Goal: Information Seeking & Learning: Learn about a topic

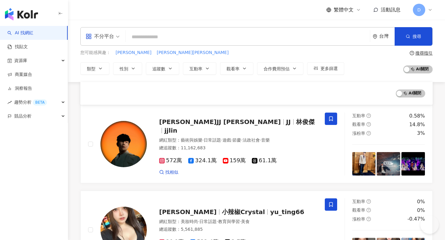
scroll to position [753, 0]
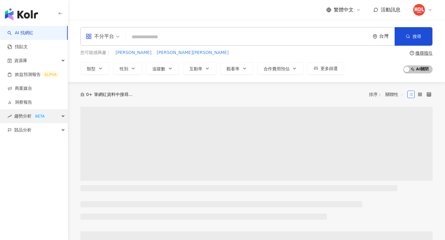
click at [59, 116] on div "趨勢分析 BETA" at bounding box center [34, 116] width 68 height 14
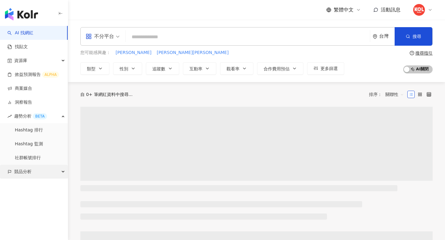
click at [50, 170] on div "競品分析" at bounding box center [34, 172] width 68 height 14
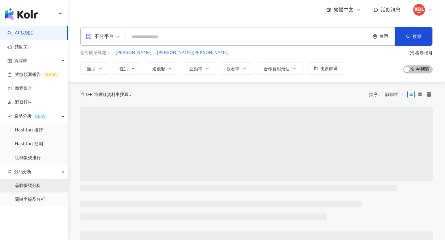
drag, startPoint x: 45, startPoint y: 184, endPoint x: 45, endPoint y: 181, distance: 3.5
click at [41, 185] on link "品牌帳號分析" at bounding box center [28, 186] width 26 height 6
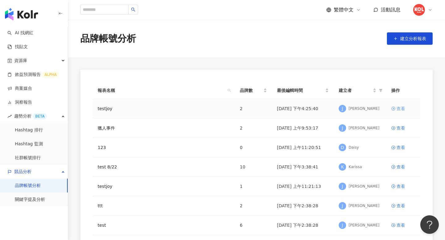
click at [402, 109] on div "查看" at bounding box center [400, 108] width 9 height 7
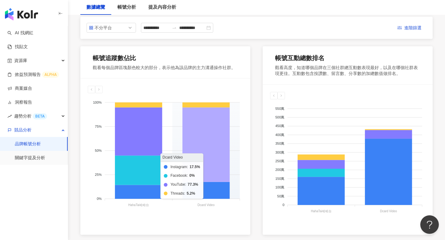
scroll to position [81, 0]
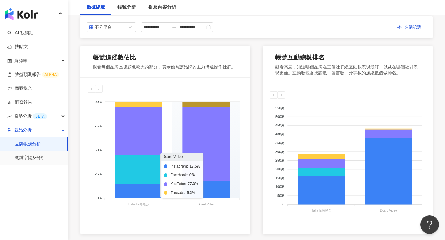
click at [210, 103] on icon at bounding box center [205, 104] width 47 height 5
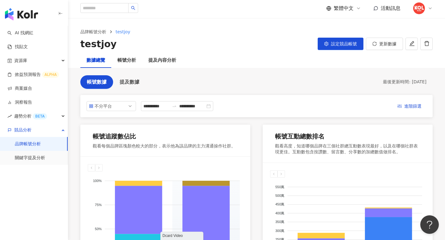
scroll to position [0, 0]
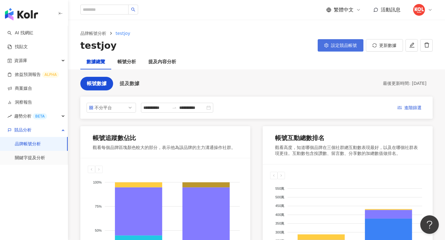
click at [342, 49] on button "設定競品帳號" at bounding box center [340, 45] width 46 height 12
click at [126, 60] on div "帳號分析" at bounding box center [126, 61] width 19 height 7
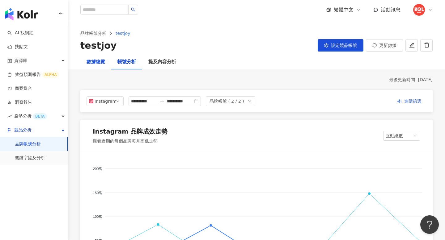
click at [98, 65] on div "數據總覽" at bounding box center [95, 61] width 19 height 7
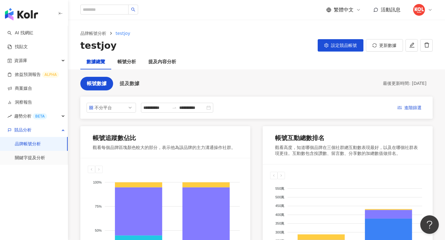
click at [107, 45] on div "testjoy" at bounding box center [98, 45] width 36 height 13
